Goal: Task Accomplishment & Management: Use online tool/utility

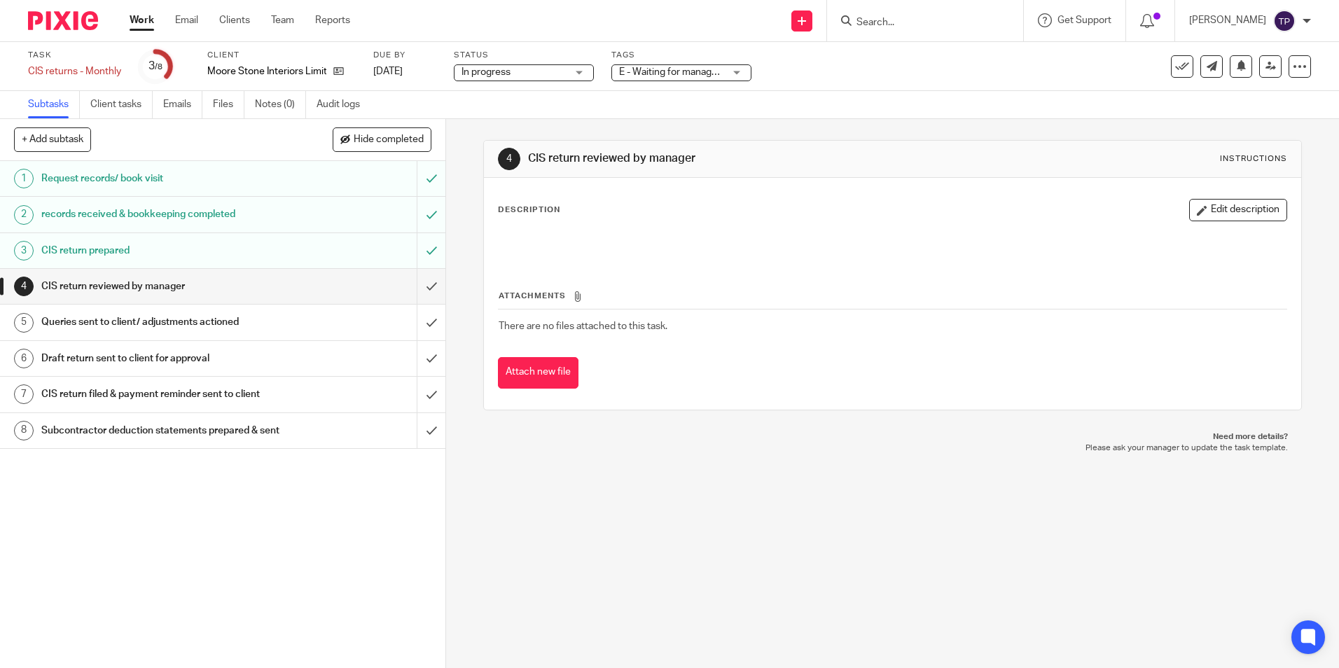
click at [242, 254] on h1 "CIS return prepared" at bounding box center [161, 250] width 241 height 21
click at [158, 279] on h1 "CIS return reviewed by manager" at bounding box center [161, 286] width 241 height 21
click at [151, 326] on h1 "Queries sent to client/ adjustments actioned" at bounding box center [161, 322] width 241 height 21
click at [152, 220] on h1 "records received & bookkeeping completed" at bounding box center [161, 214] width 241 height 21
click at [148, 256] on h1 "CIS return prepared" at bounding box center [161, 250] width 241 height 21
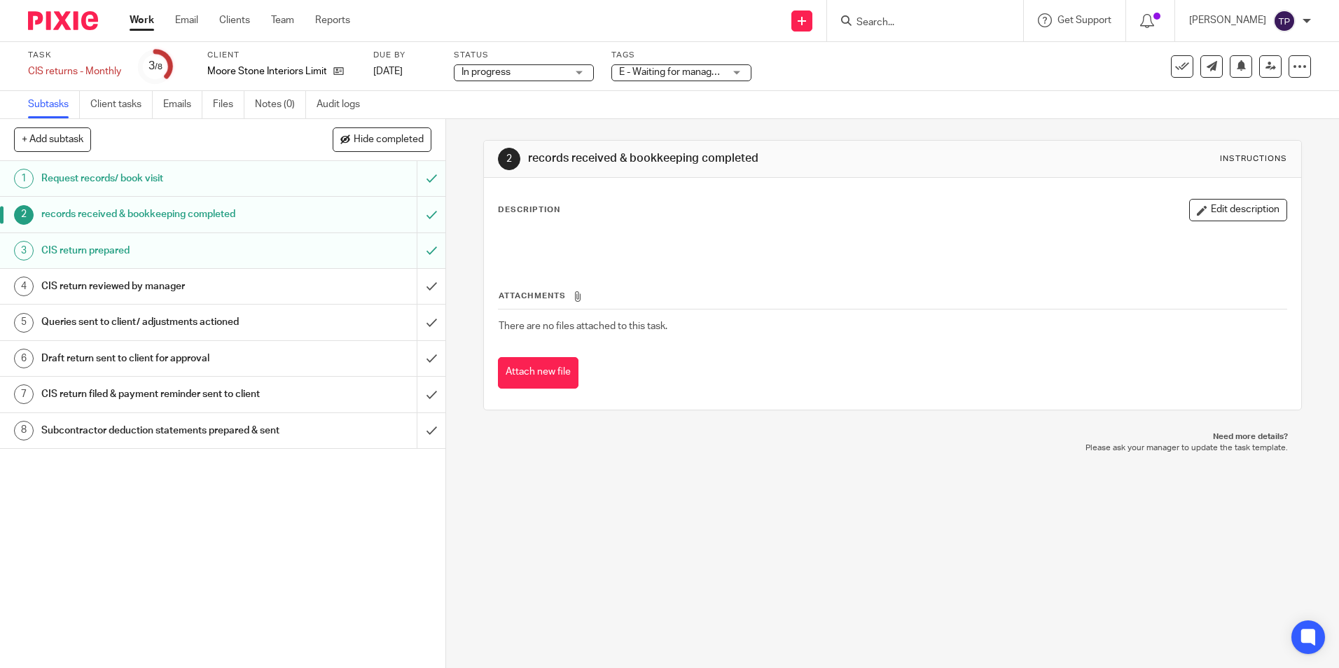
click at [148, 256] on h1 "CIS return prepared" at bounding box center [161, 250] width 241 height 21
